Goal: Task Accomplishment & Management: Manage account settings

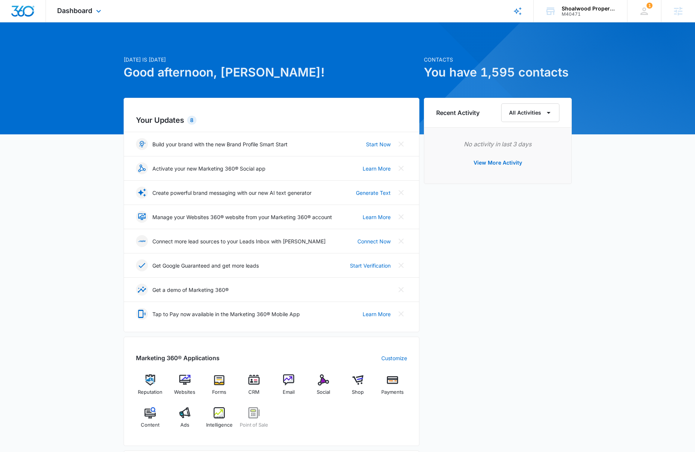
click at [92, 3] on div "Dashboard Apps Reputation Websites Forms CRM Email Social Shop Payments POS Con…" at bounding box center [80, 11] width 68 height 22
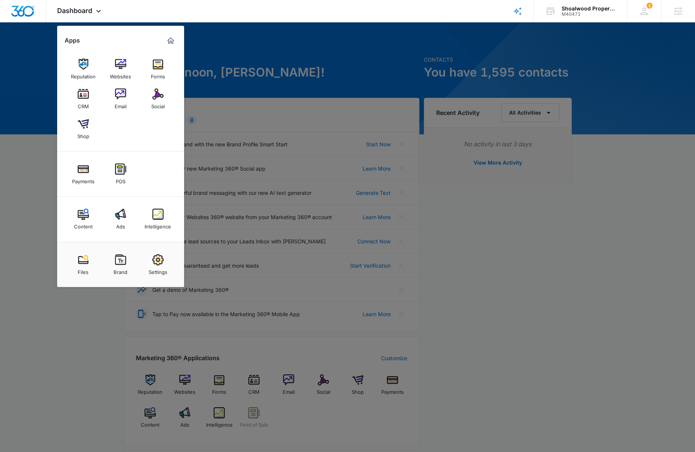
click at [592, 217] on div at bounding box center [347, 226] width 695 height 452
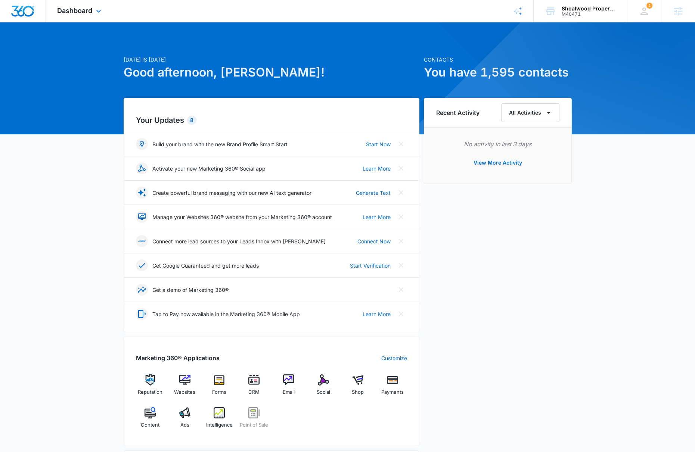
click at [524, 3] on div "AI Assistant Review & Publish Blog Posts Initiated by [PERSON_NAME] on [DATE] f…" at bounding box center [518, 11] width 32 height 22
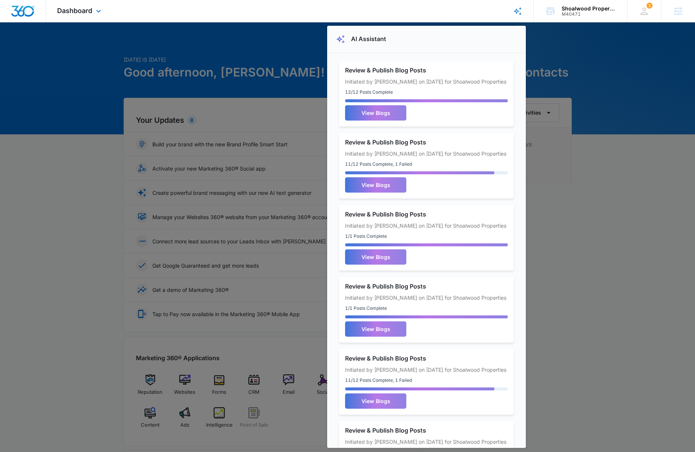
click at [524, 3] on div "AI Assistant Review & Publish Blog Posts Initiated by [PERSON_NAME] on [DATE] f…" at bounding box center [518, 11] width 32 height 22
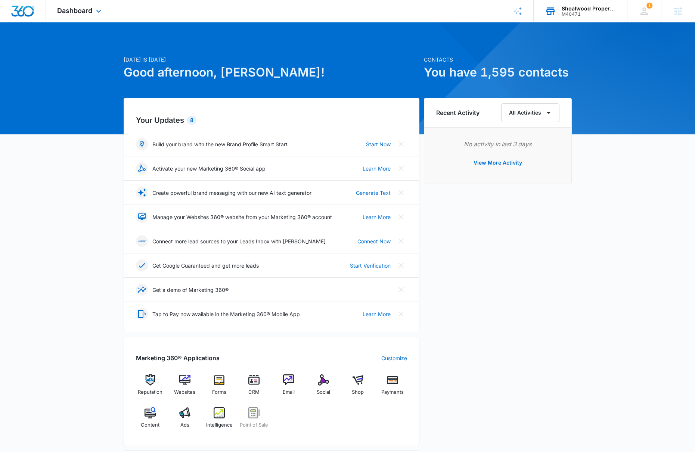
click at [586, 9] on div "Shoalwood Properties" at bounding box center [589, 9] width 55 height 6
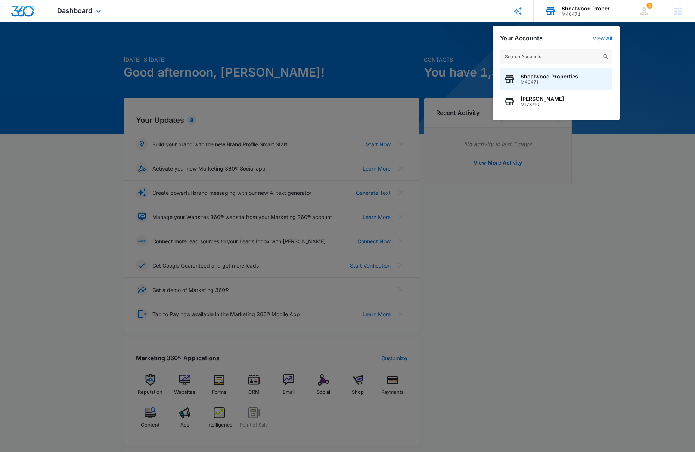
click at [586, 9] on div "Shoalwood Properties" at bounding box center [589, 9] width 55 height 6
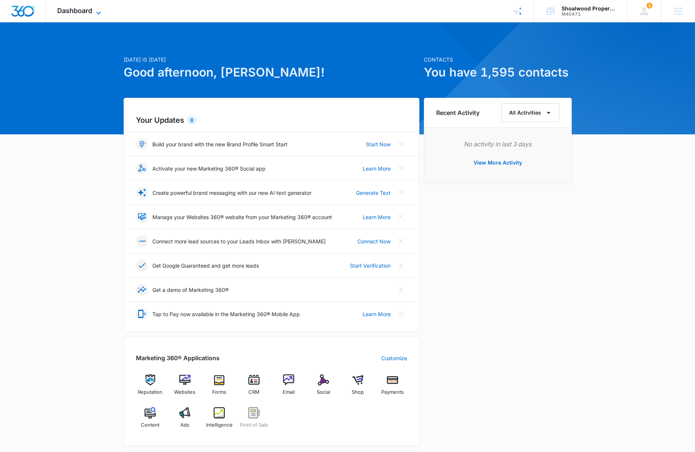
click at [87, 8] on span "Dashboard" at bounding box center [74, 11] width 35 height 8
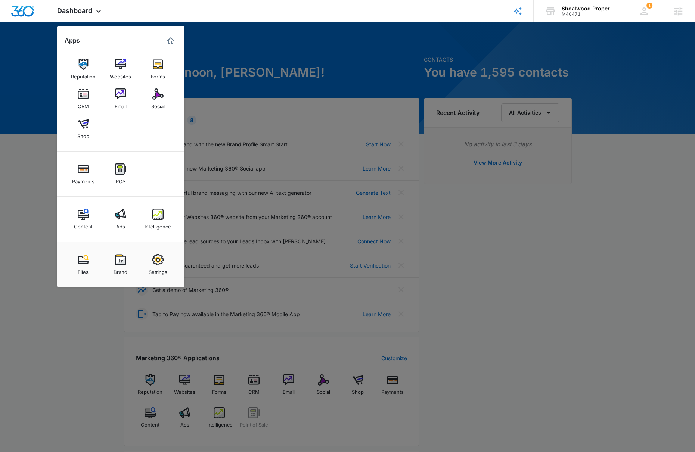
click at [565, 228] on div at bounding box center [347, 226] width 695 height 452
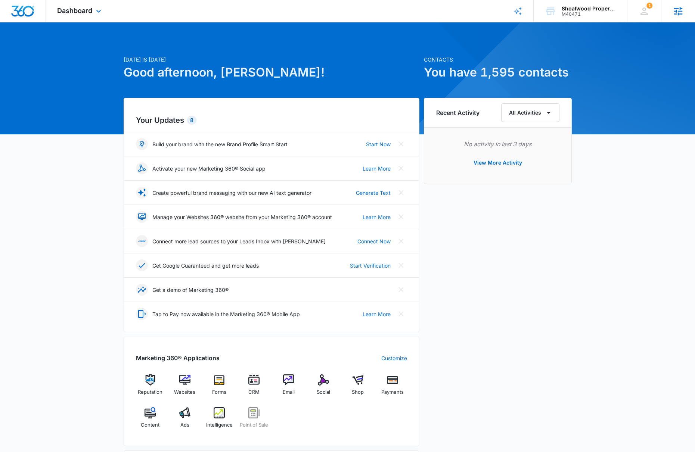
click at [592, 9] on icon at bounding box center [678, 11] width 11 height 11
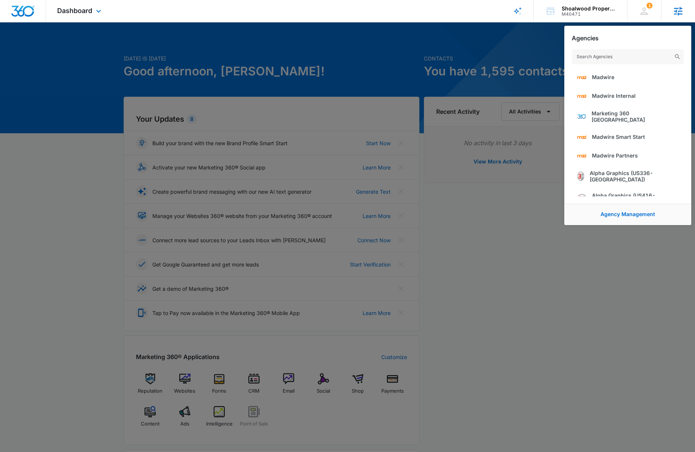
scroll to position [2, 0]
click at [592, 9] on icon at bounding box center [678, 11] width 11 height 11
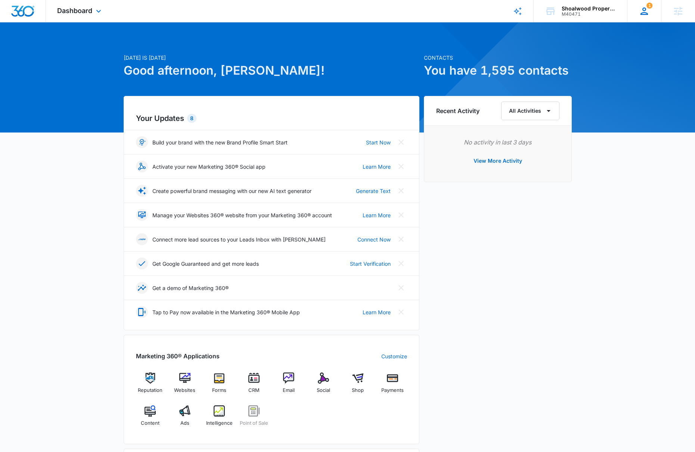
click at [592, 15] on icon at bounding box center [644, 11] width 11 height 11
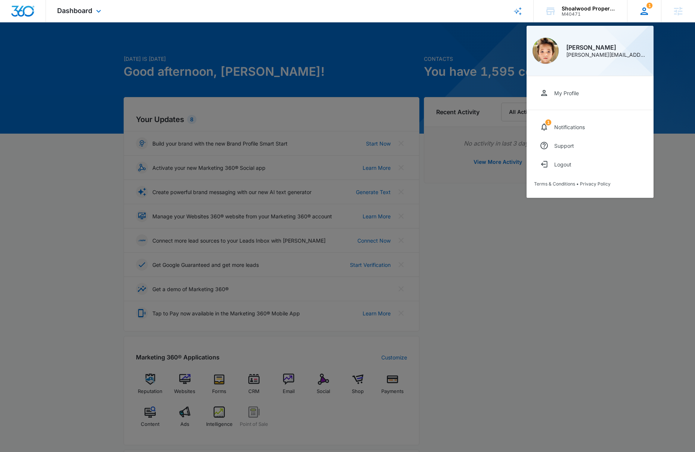
click at [592, 15] on icon at bounding box center [644, 11] width 11 height 11
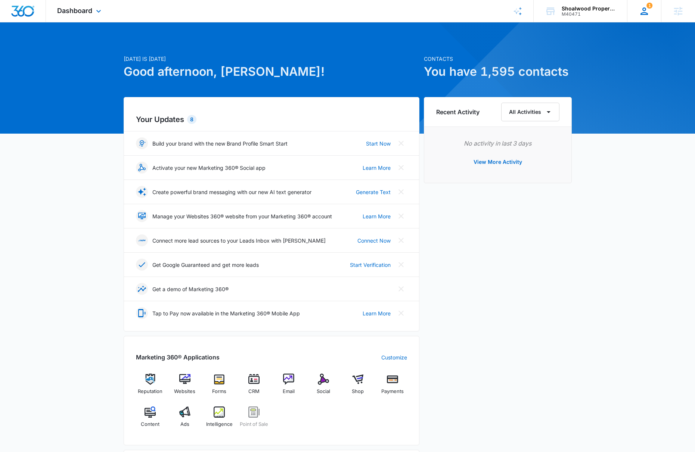
scroll to position [1, 0]
click at [80, 15] on div "Dashboard Apps Reputation Websites Forms CRM Email Social Shop Payments POS Con…" at bounding box center [80, 11] width 68 height 22
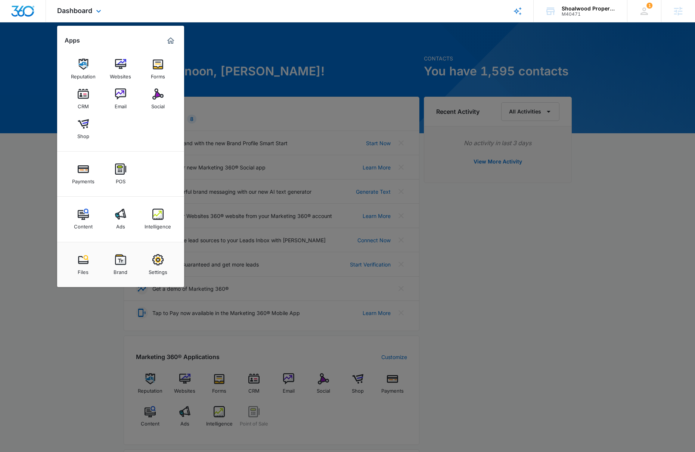
click at [80, 15] on div "Dashboard Apps Reputation Websites Forms CRM Email Social Shop Payments POS Con…" at bounding box center [80, 11] width 68 height 22
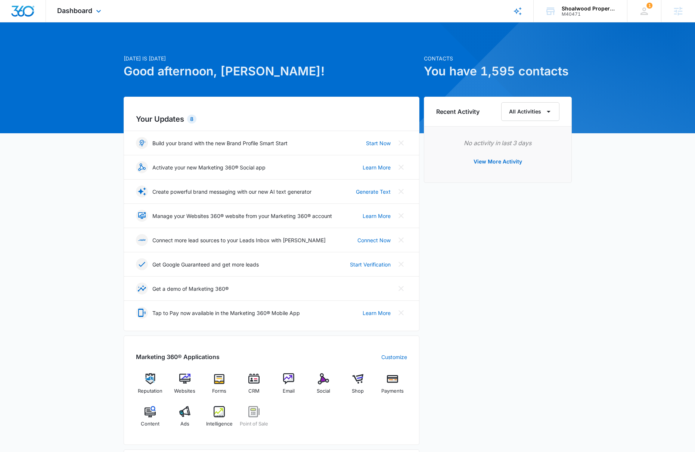
click at [80, 15] on div "Dashboard Apps Reputation Websites Forms CRM Email Social Shop Payments POS Con…" at bounding box center [80, 11] width 68 height 22
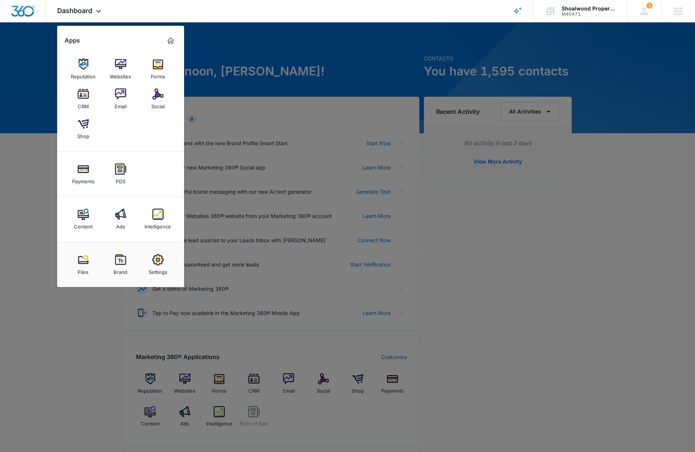
click at [582, 223] on div at bounding box center [347, 226] width 695 height 452
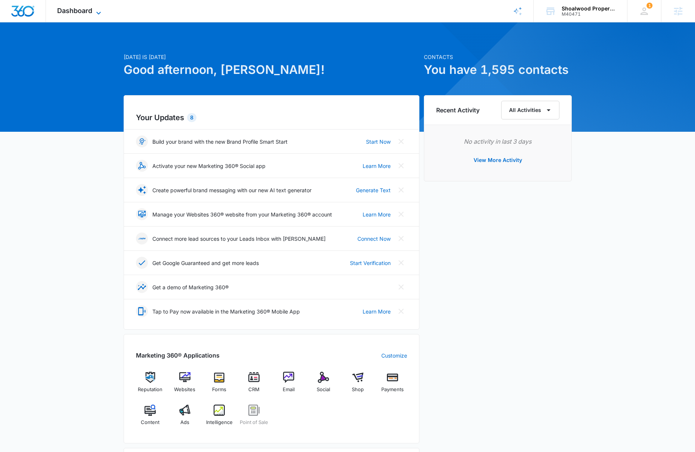
click at [85, 12] on span "Dashboard" at bounding box center [74, 11] width 35 height 8
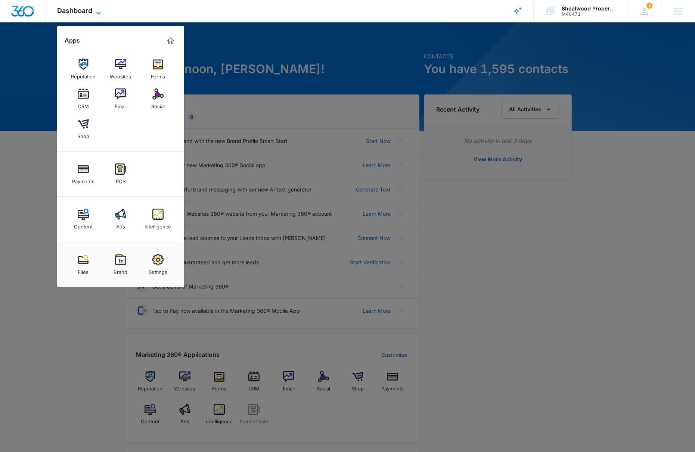
scroll to position [4, 0]
click at [93, 68] on link "Reputation" at bounding box center [83, 69] width 28 height 28
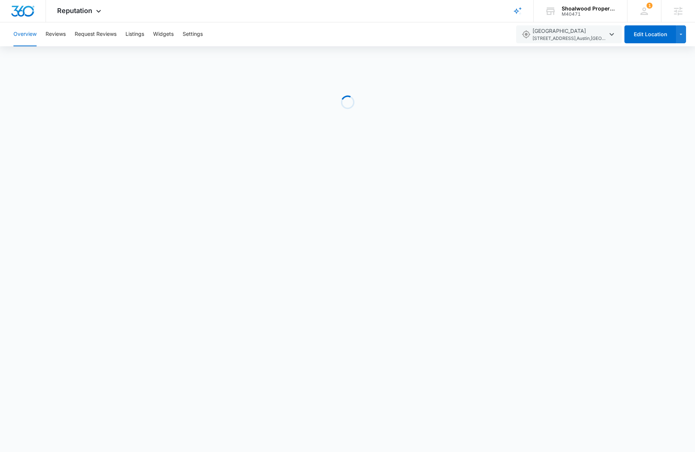
click at [67, 39] on div "Overview Reviews Request Reviews Listings Widgets Settings" at bounding box center [260, 34] width 502 height 24
click at [62, 37] on button "Reviews" at bounding box center [56, 34] width 20 height 24
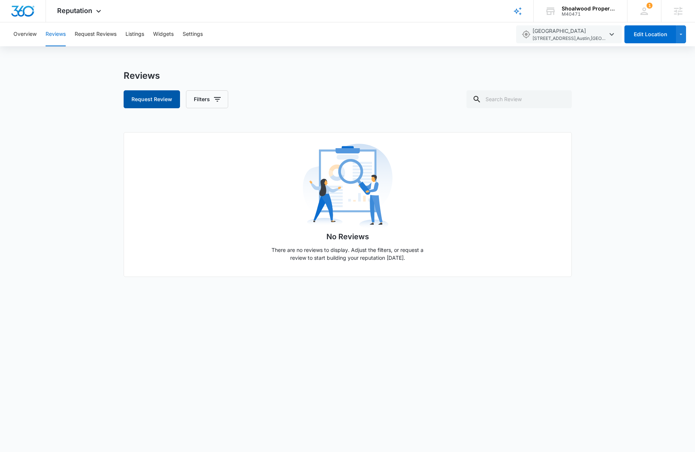
click at [155, 100] on button "Request Review" at bounding box center [152, 99] width 56 height 18
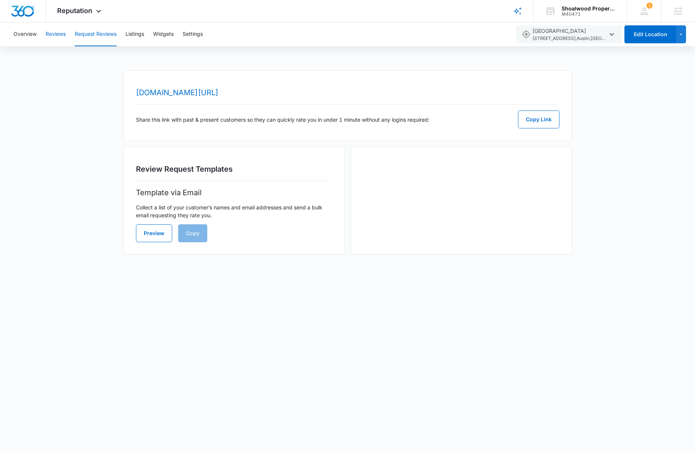
click at [66, 34] on button "Reviews" at bounding box center [56, 34] width 20 height 24
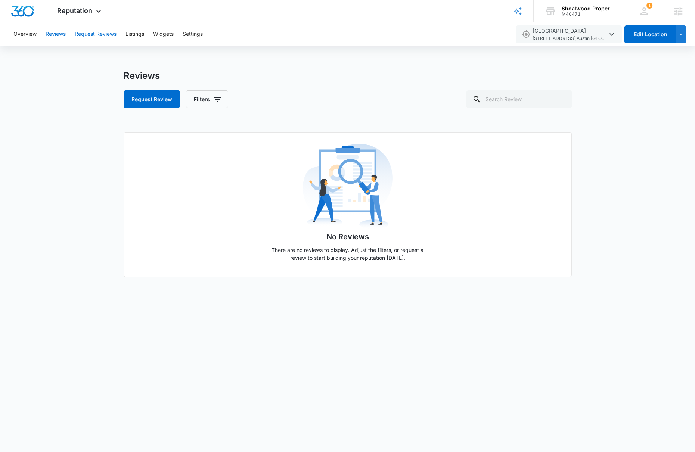
click at [111, 35] on button "Request Reviews" at bounding box center [96, 34] width 42 height 24
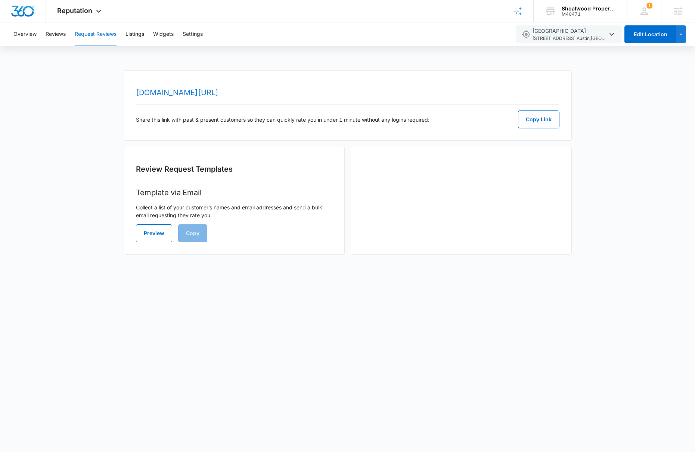
click at [190, 92] on link "[DOMAIN_NAME][URL]" at bounding box center [177, 92] width 83 height 9
